Goal: Task Accomplishment & Management: Manage account settings

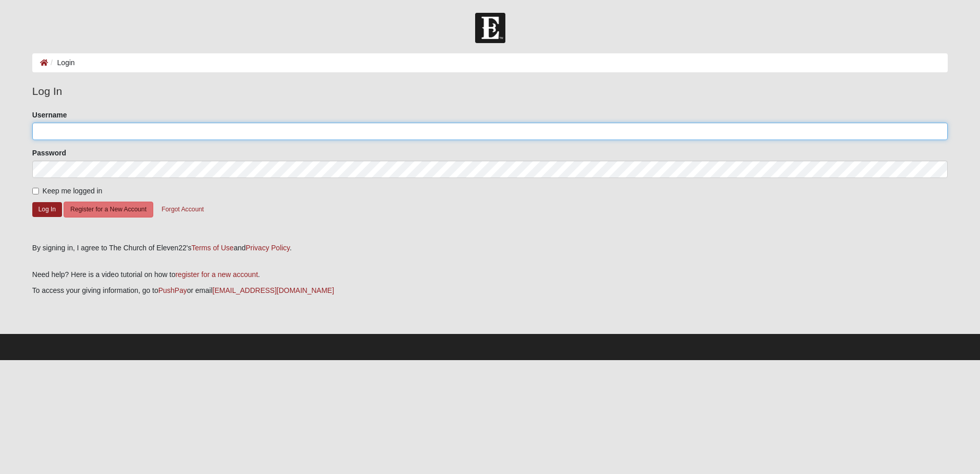
click at [400, 137] on input "Username" at bounding box center [489, 130] width 915 height 17
type input "[PERSON_NAME][EMAIL_ADDRESS][DOMAIN_NAME]"
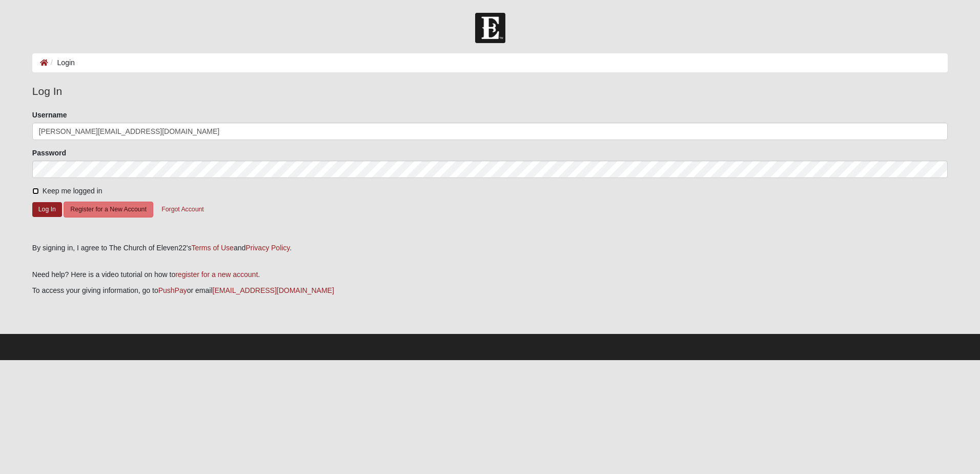
click at [35, 191] on input "Keep me logged in" at bounding box center [35, 191] width 7 height 7
checkbox input "true"
click at [52, 213] on button "Log In" at bounding box center [47, 209] width 30 height 15
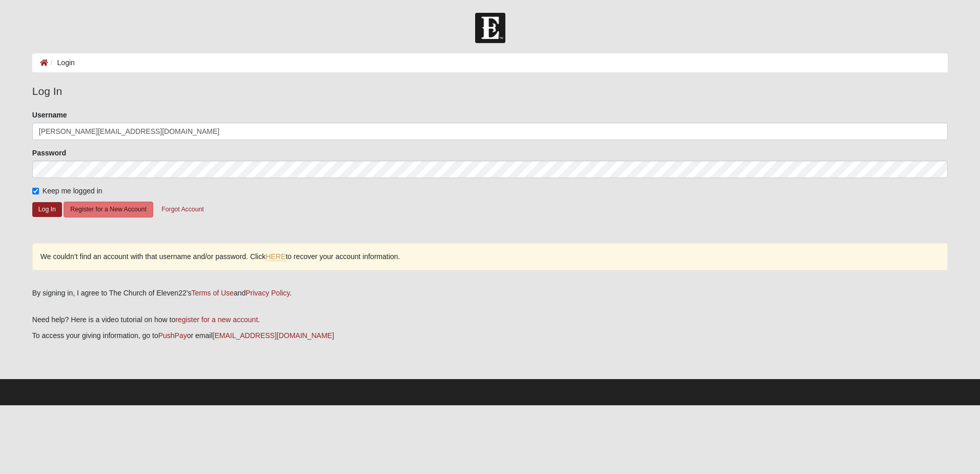
click at [83, 154] on div "Password" at bounding box center [489, 163] width 915 height 30
click at [49, 210] on button "Log In" at bounding box center [47, 209] width 30 height 15
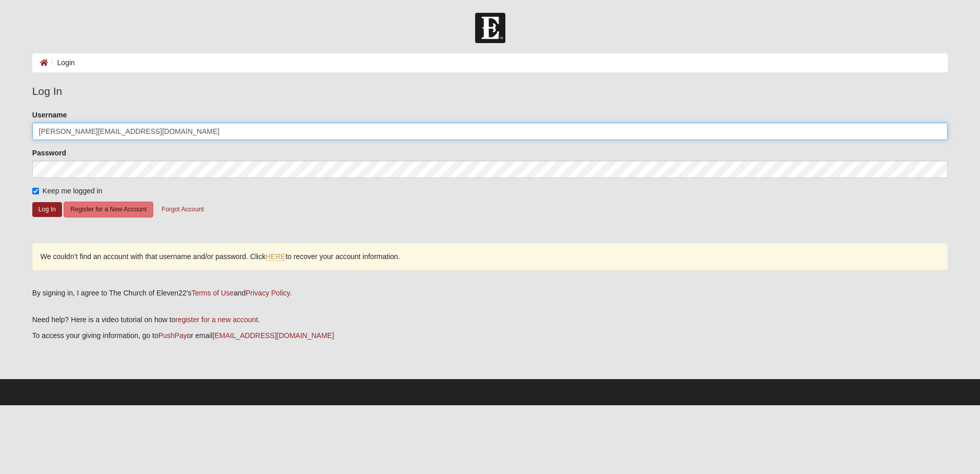
drag, startPoint x: 136, startPoint y: 124, endPoint x: 81, endPoint y: 131, distance: 54.9
click at [81, 131] on input "[PERSON_NAME][EMAIL_ADDRESS][DOMAIN_NAME]" at bounding box center [489, 130] width 915 height 17
type input "s"
type input "[EMAIL_ADDRESS][DOMAIN_NAME]"
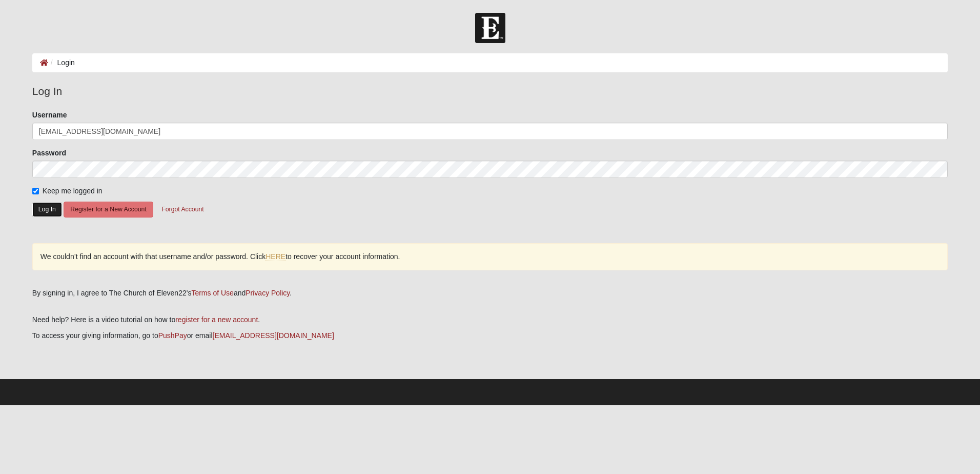
click at [47, 211] on button "Log In" at bounding box center [47, 209] width 30 height 15
click at [31, 203] on div "Please correct the following: Username sgaylor37@gmail.com Password Keep me log…" at bounding box center [490, 195] width 931 height 171
click at [50, 214] on button "Log In" at bounding box center [47, 209] width 30 height 15
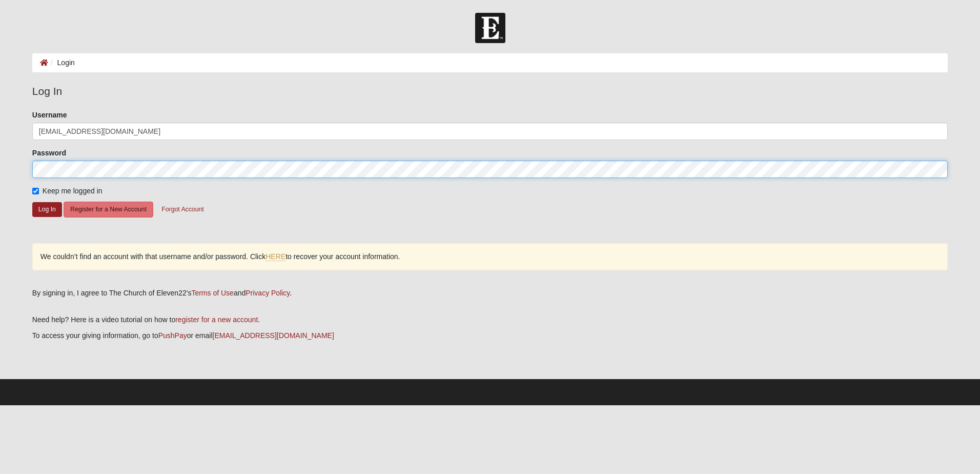
click at [32, 202] on button "Log In" at bounding box center [47, 209] width 30 height 15
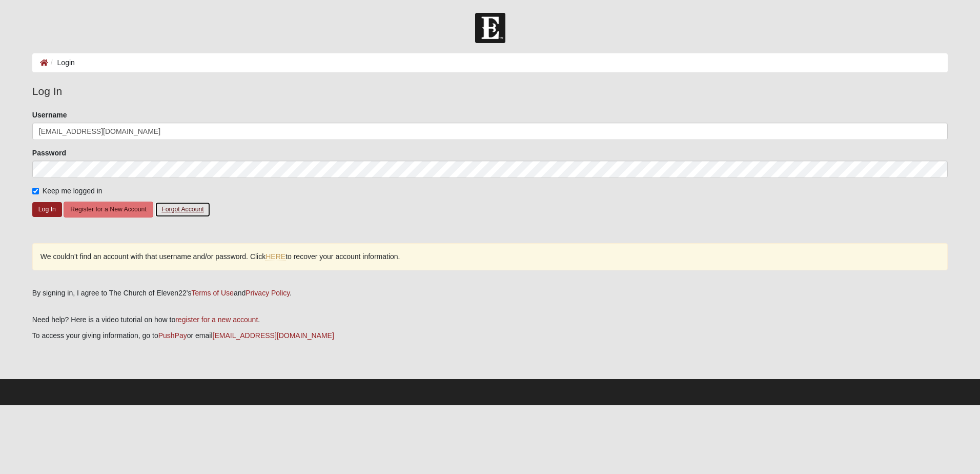
click at [180, 208] on button "Forgot Account" at bounding box center [182, 209] width 55 height 16
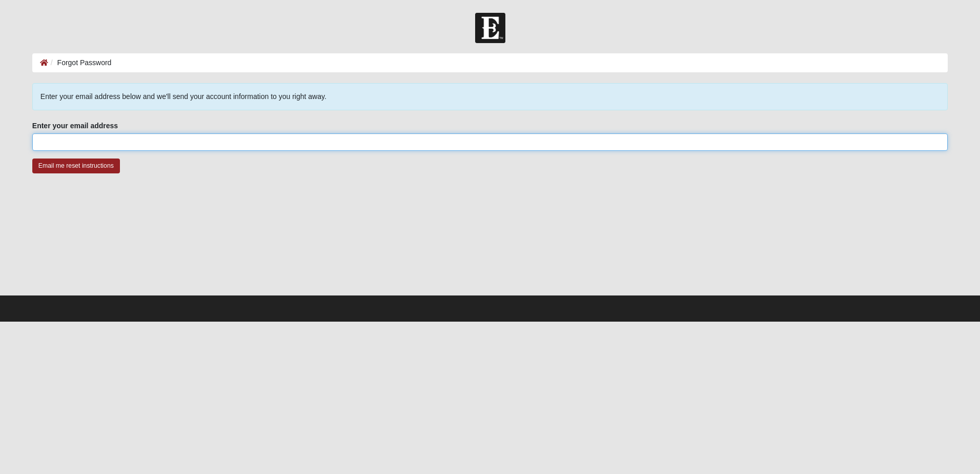
click at [188, 147] on input "Enter your email address" at bounding box center [489, 141] width 915 height 17
type input "[PERSON_NAME][EMAIL_ADDRESS][DOMAIN_NAME]"
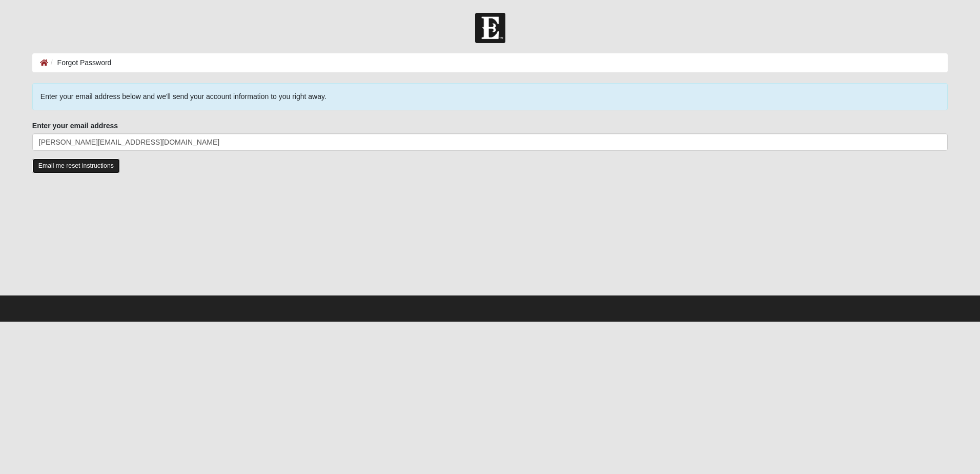
click at [105, 165] on input "Email me reset instructions" at bounding box center [76, 165] width 88 height 15
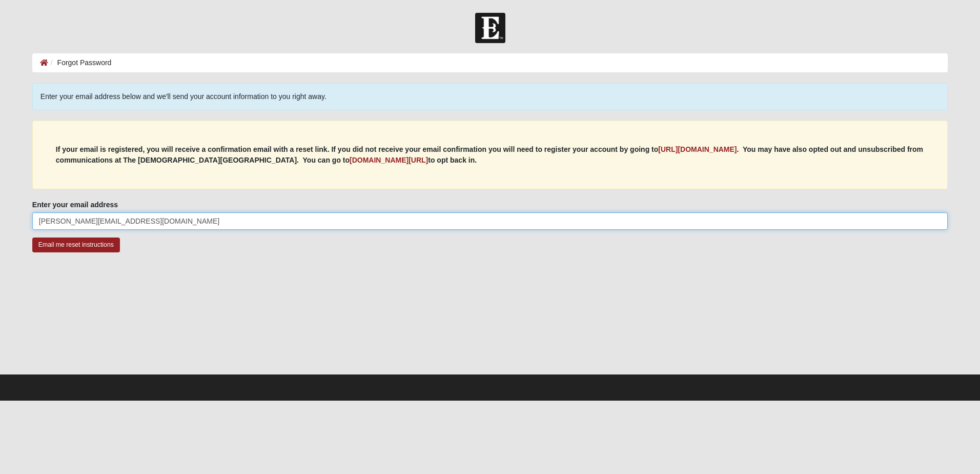
drag, startPoint x: 152, startPoint y: 218, endPoint x: -2, endPoint y: 229, distance: 154.1
click at [0, 229] on html "Log In Forgot Password Forgot Password Error Enter your email address below and…" at bounding box center [490, 200] width 980 height 400
type input "[EMAIL_ADDRESS][DOMAIN_NAME]"
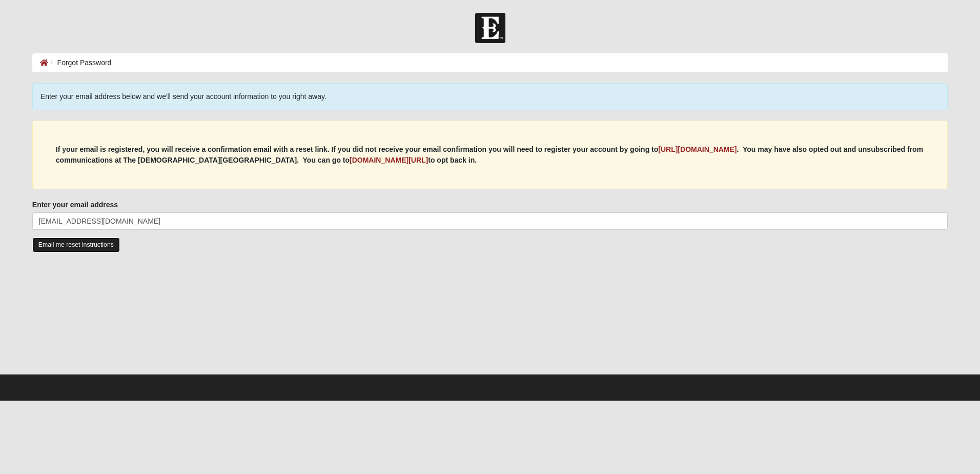
click at [95, 241] on input "Email me reset instructions" at bounding box center [76, 244] width 88 height 15
